Goal: Task Accomplishment & Management: Complete application form

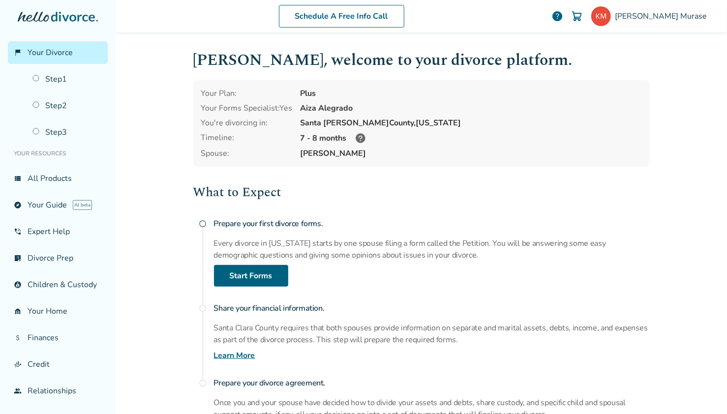
click at [587, 16] on div at bounding box center [577, 16] width 20 height 20
click at [583, 15] on img at bounding box center [577, 16] width 12 height 12
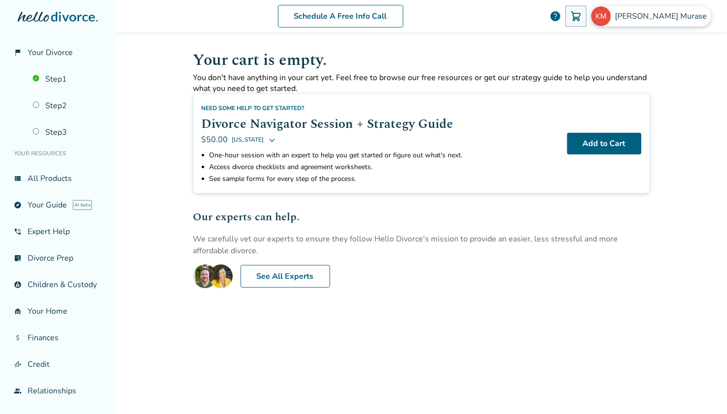
click at [656, 21] on span "Katsuyuki Murase" at bounding box center [663, 16] width 96 height 11
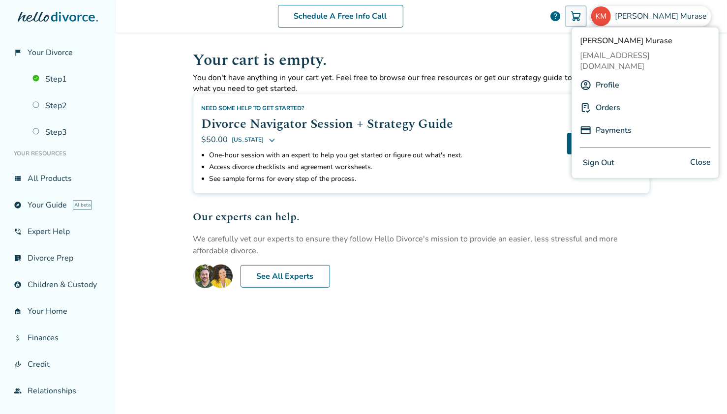
click at [607, 98] on link "Orders" at bounding box center [607, 107] width 25 height 19
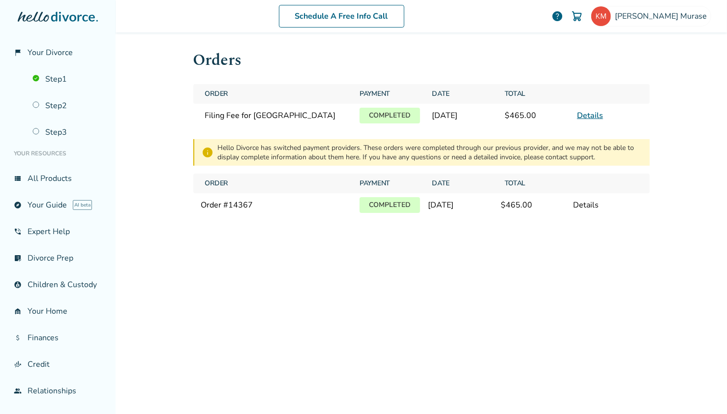
click at [580, 203] on div "Details" at bounding box center [607, 205] width 68 height 11
click at [587, 116] on link "Details" at bounding box center [590, 115] width 26 height 11
click at [579, 202] on div "Details" at bounding box center [607, 205] width 68 height 11
click at [383, 209] on p "Completed" at bounding box center [389, 205] width 60 height 16
click at [226, 207] on div "Order # 14367" at bounding box center [276, 205] width 151 height 11
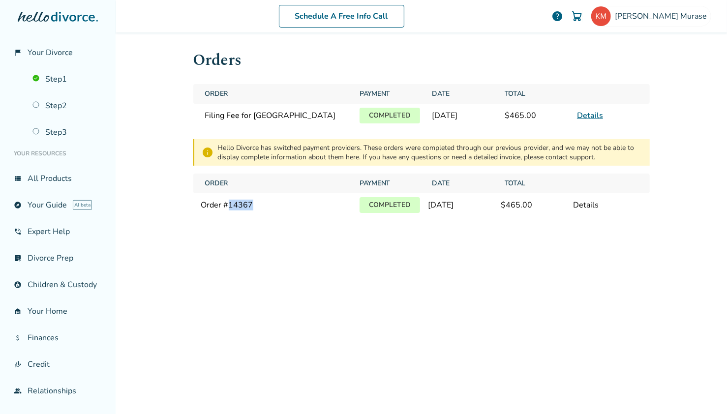
click at [226, 207] on div "Order # 14367" at bounding box center [276, 205] width 151 height 11
click at [456, 230] on div "Orders Order Payment Date Total Filing Fee for Santa Clara County Completed Aug…" at bounding box center [421, 221] width 472 height 379
click at [593, 116] on link "Details" at bounding box center [590, 115] width 26 height 11
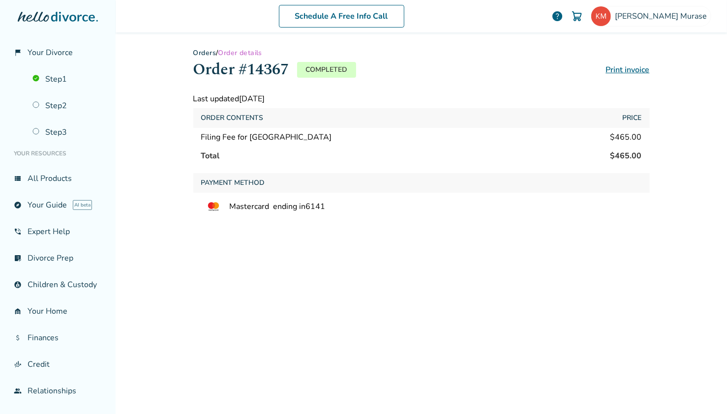
click at [619, 142] on div "$465.00" at bounding box center [625, 137] width 31 height 11
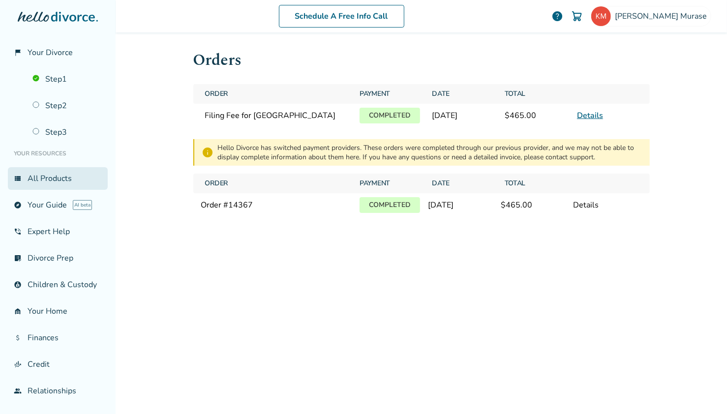
click at [46, 176] on link "view_list All Products" at bounding box center [58, 178] width 100 height 23
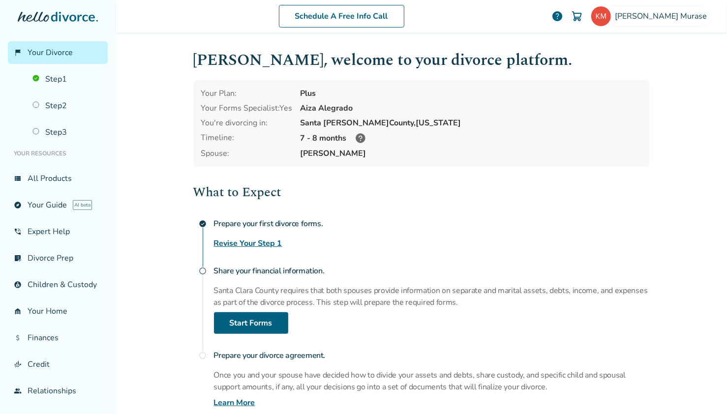
click at [356, 136] on icon at bounding box center [360, 138] width 10 height 10
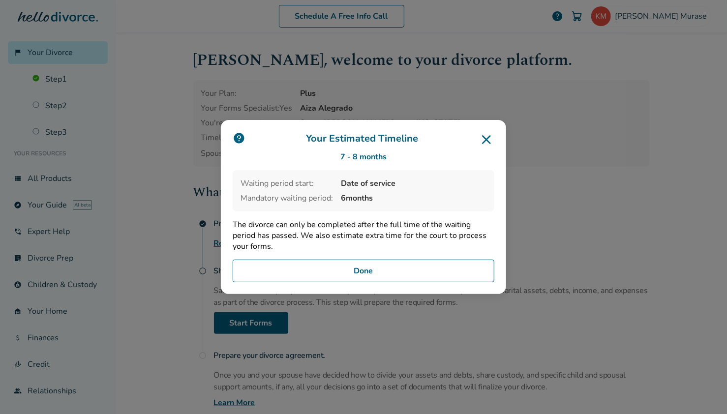
click at [483, 143] on icon at bounding box center [486, 139] width 9 height 9
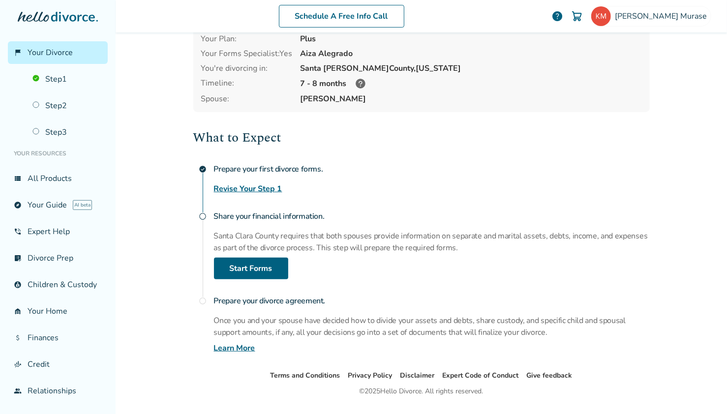
scroll to position [77, 0]
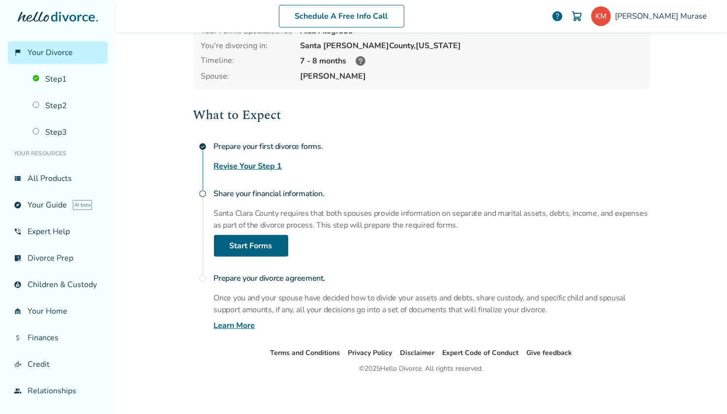
click at [444, 228] on p "Santa Clara County requires that both spouses provide information on separate a…" at bounding box center [432, 219] width 436 height 24
click at [50, 106] on link "Step 2" at bounding box center [67, 105] width 81 height 23
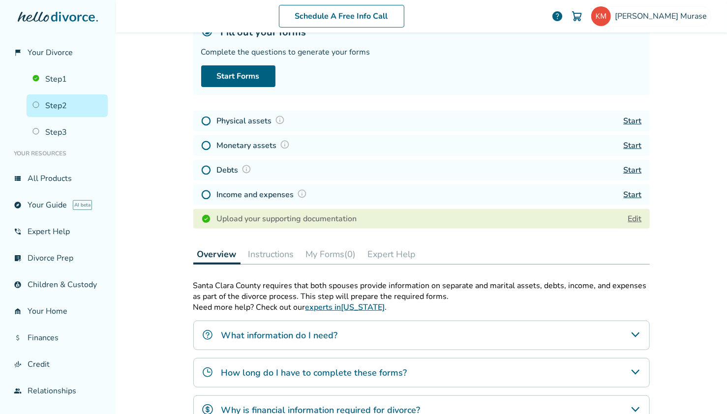
scroll to position [48, 0]
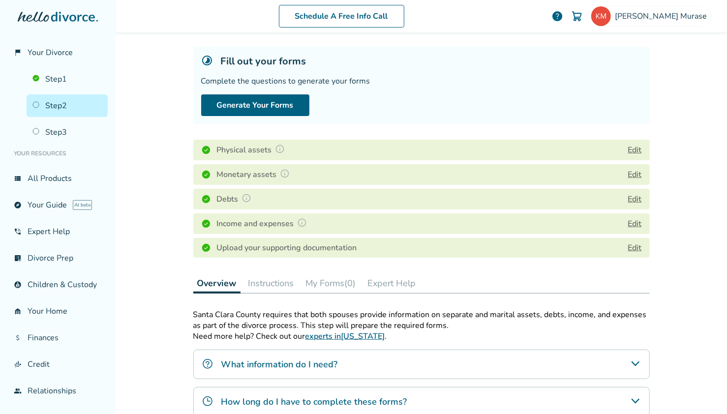
click at [271, 279] on button "Instructions" at bounding box center [271, 283] width 54 height 20
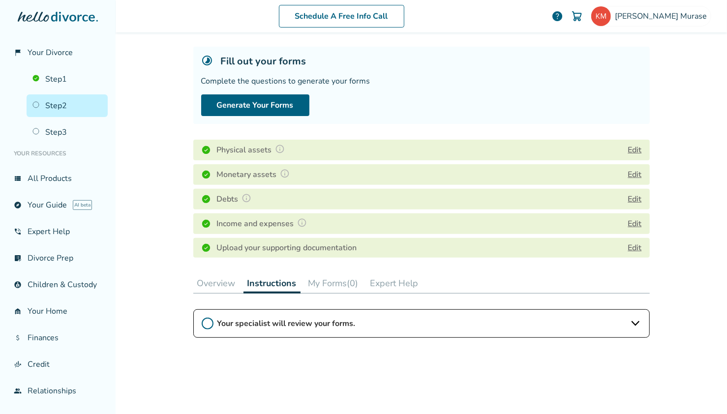
click at [332, 285] on button "My Forms (0)" at bounding box center [333, 283] width 58 height 20
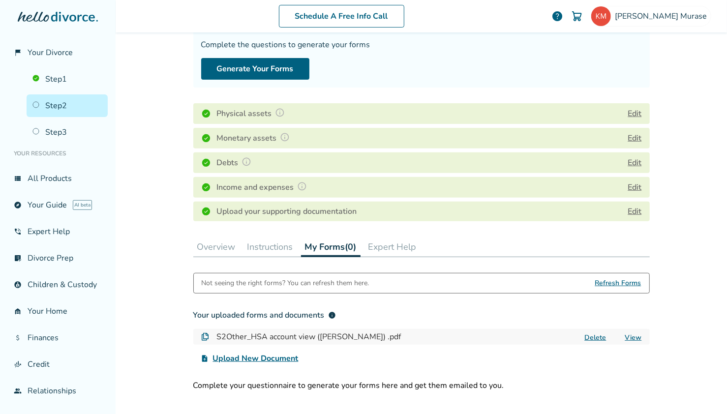
scroll to position [48, 0]
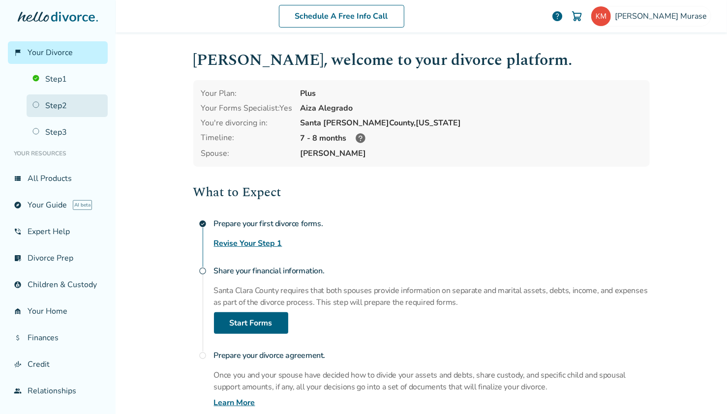
click at [48, 110] on link "Step 2" at bounding box center [67, 105] width 81 height 23
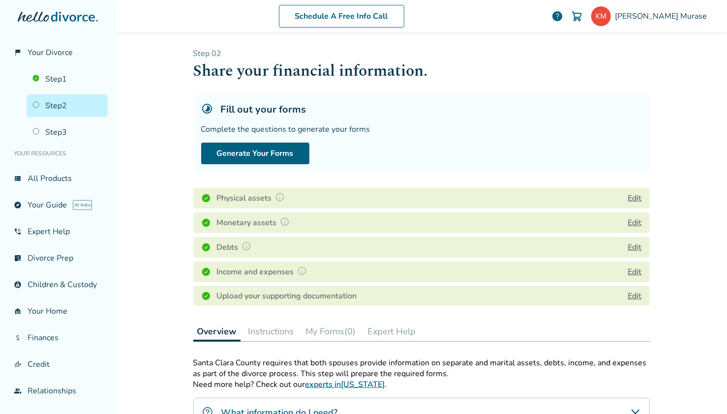
click at [630, 222] on button "Edit" at bounding box center [635, 223] width 14 height 12
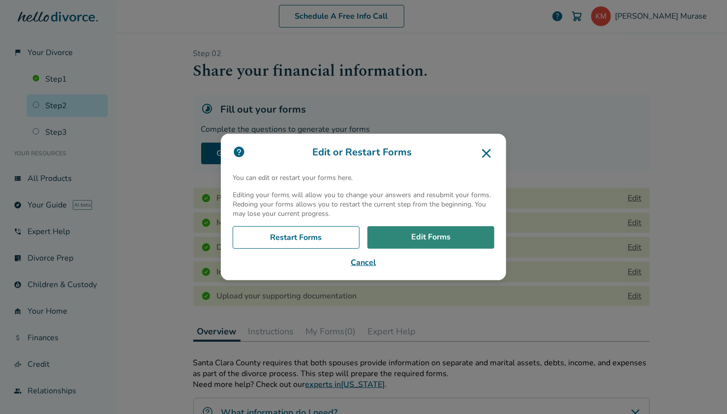
click at [439, 236] on link "Edit Forms" at bounding box center [430, 237] width 127 height 23
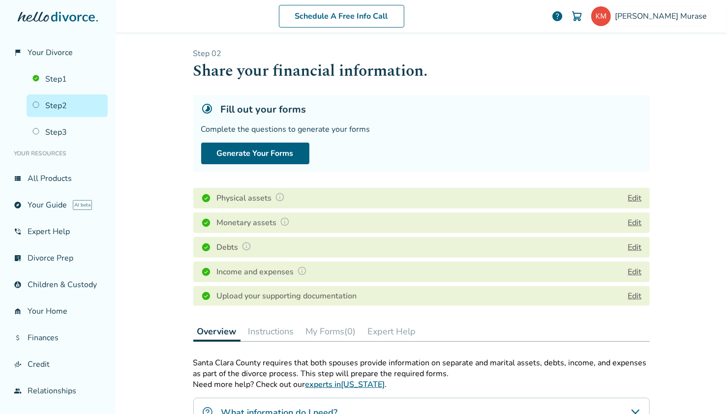
click at [631, 220] on button "Edit" at bounding box center [635, 223] width 14 height 12
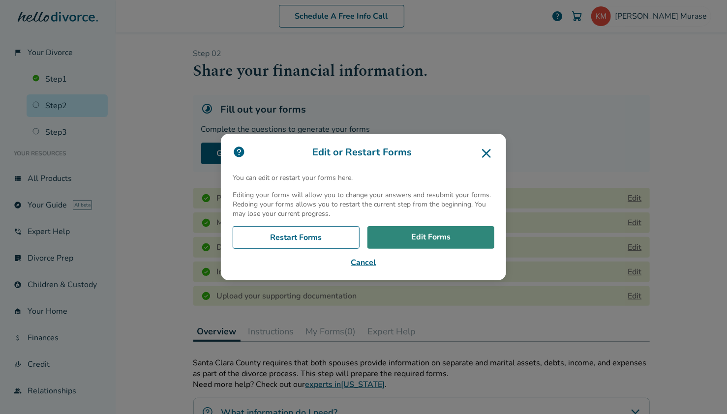
click at [442, 239] on link "Edit Forms" at bounding box center [430, 237] width 127 height 23
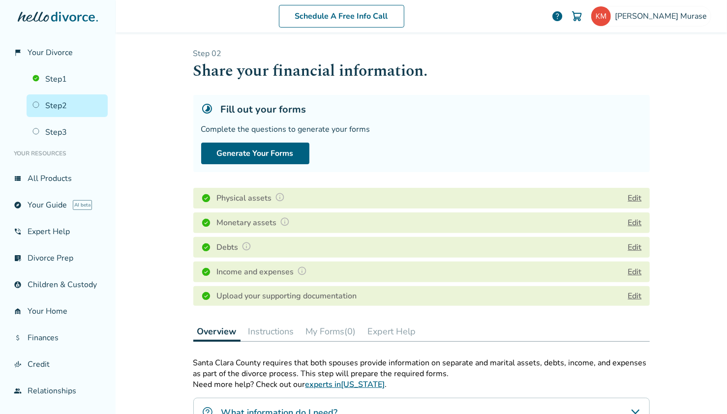
click at [631, 222] on button "Edit" at bounding box center [635, 223] width 14 height 12
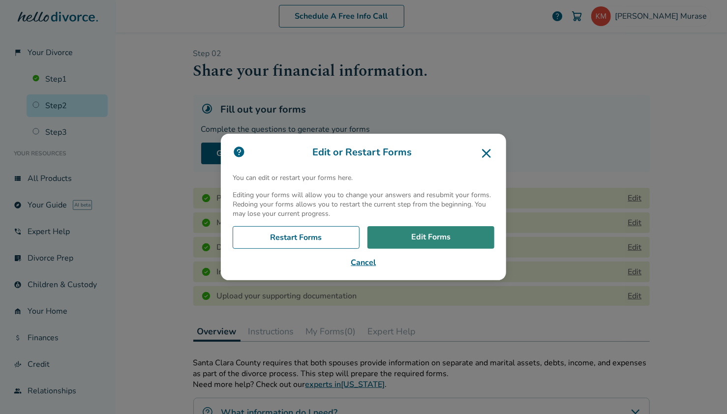
click at [436, 237] on link "Edit Forms" at bounding box center [430, 237] width 127 height 23
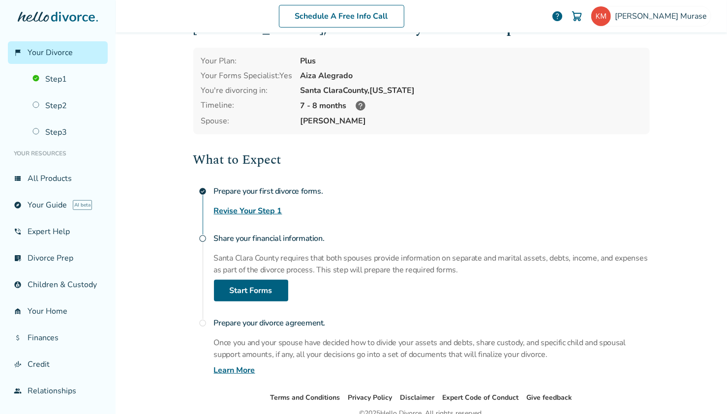
scroll to position [65, 0]
